Goal: Entertainment & Leisure: Consume media (video, audio)

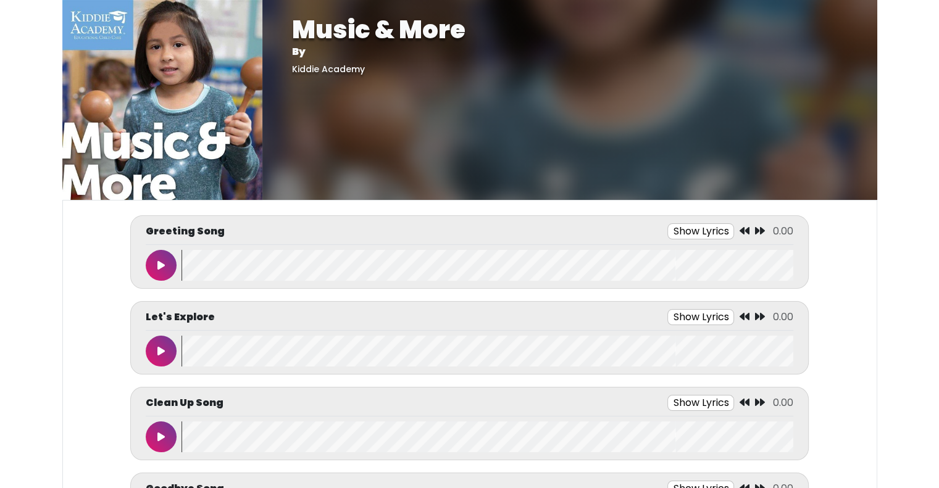
click at [163, 278] on button at bounding box center [161, 265] width 31 height 31
click at [672, 224] on button "Show Lyrics" at bounding box center [681, 231] width 67 height 16
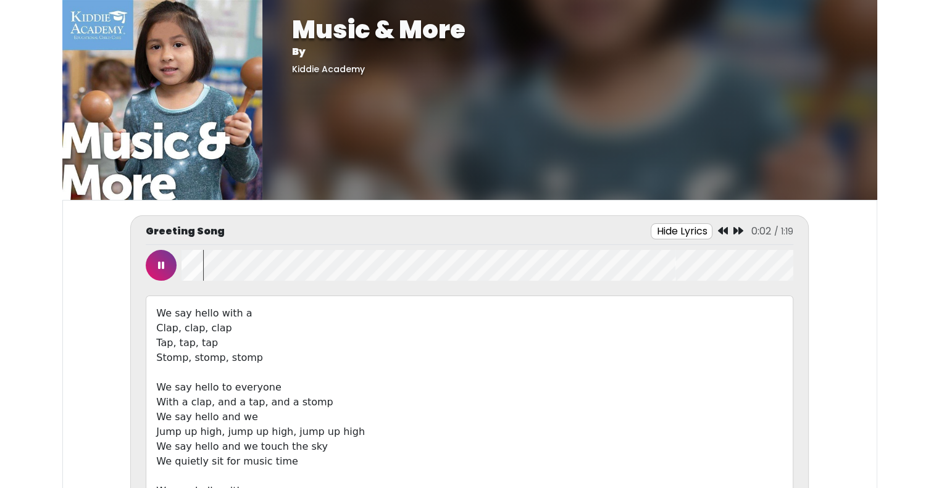
click at [672, 224] on button "Hide Lyrics" at bounding box center [682, 231] width 62 height 16
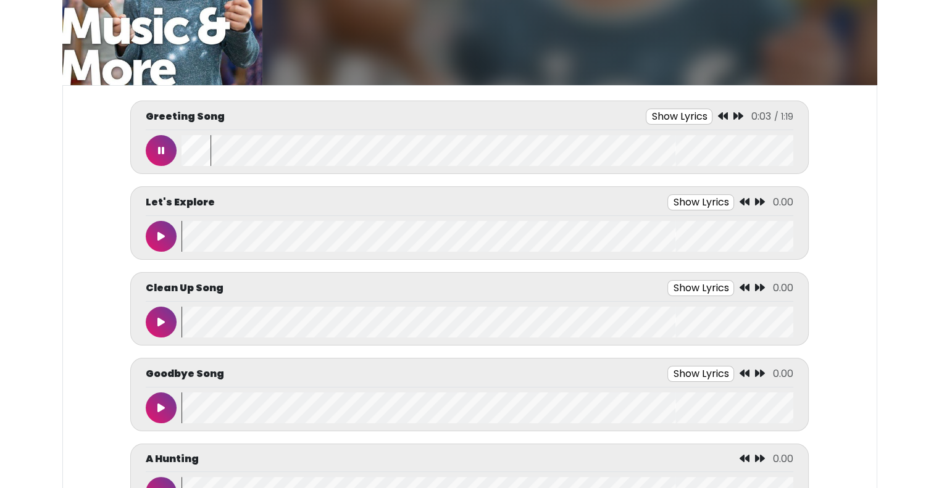
scroll to position [119, 0]
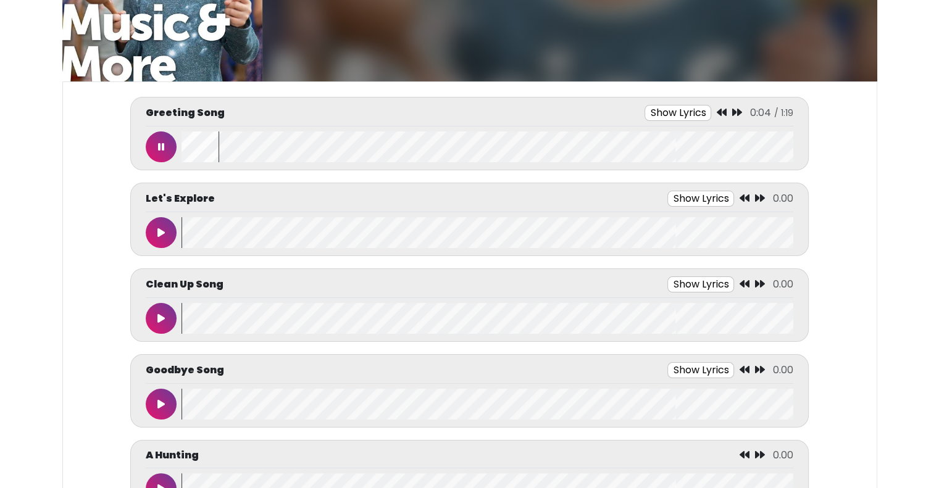
click at [161, 225] on button at bounding box center [161, 232] width 31 height 31
click at [690, 278] on button "Show Lyrics" at bounding box center [700, 285] width 67 height 16
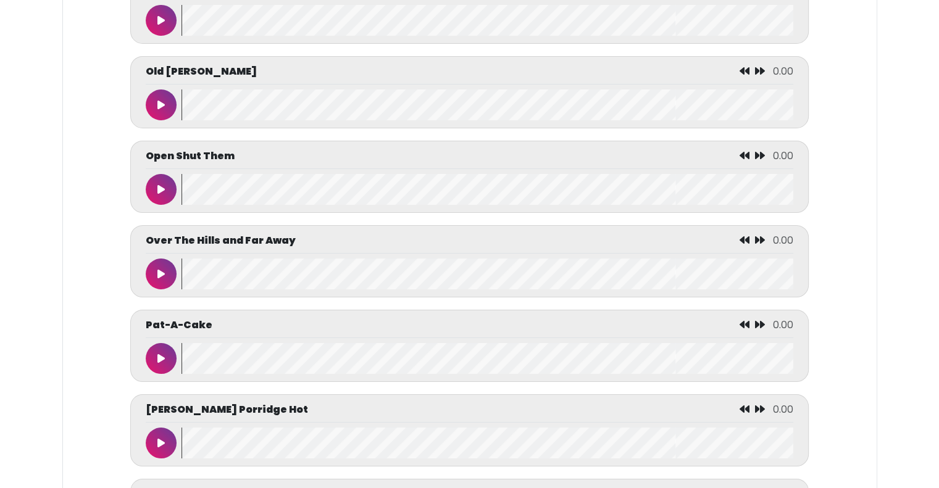
scroll to position [1852, 0]
